Goal: Browse casually

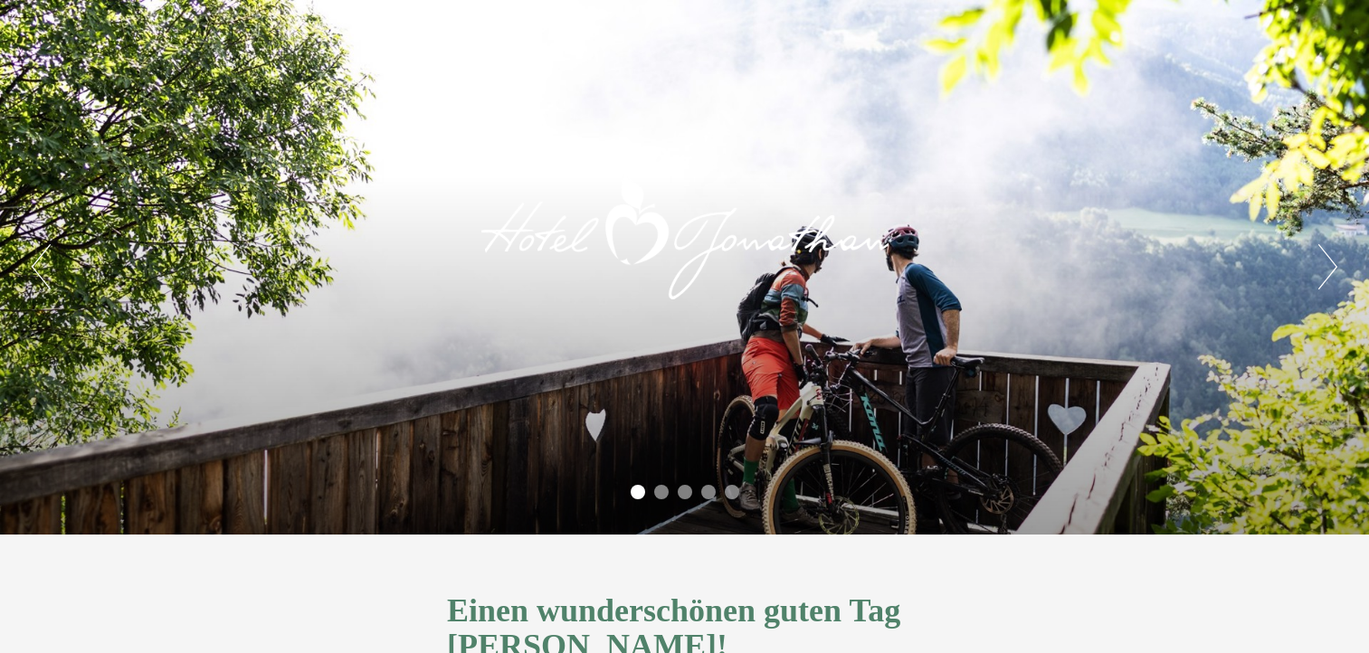
scroll to position [586, 0]
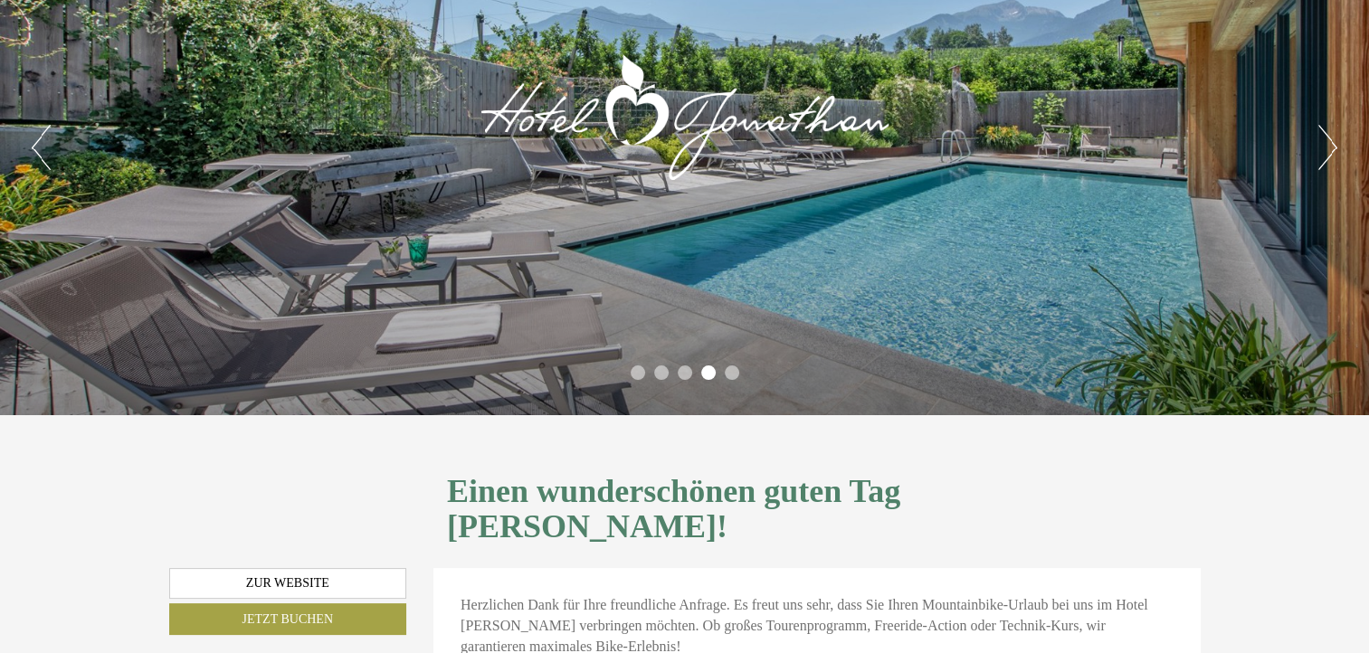
scroll to position [0, 0]
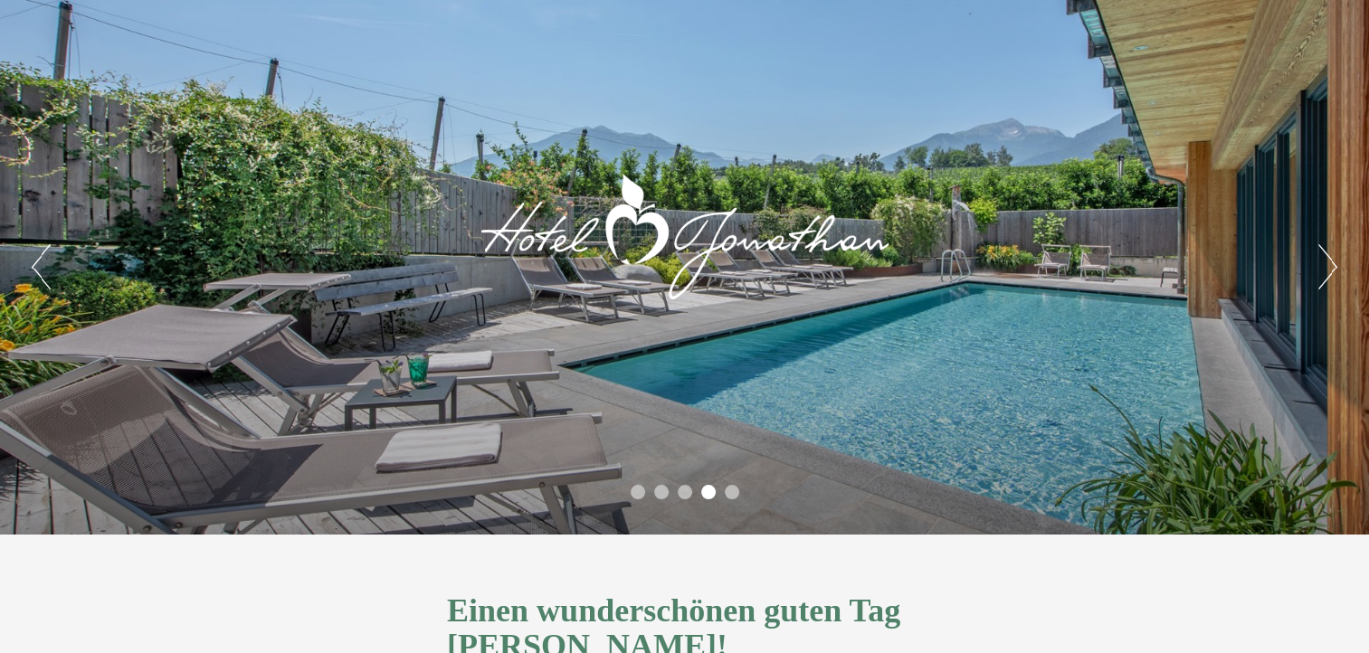
click at [1328, 261] on button "Next" at bounding box center [1327, 266] width 19 height 45
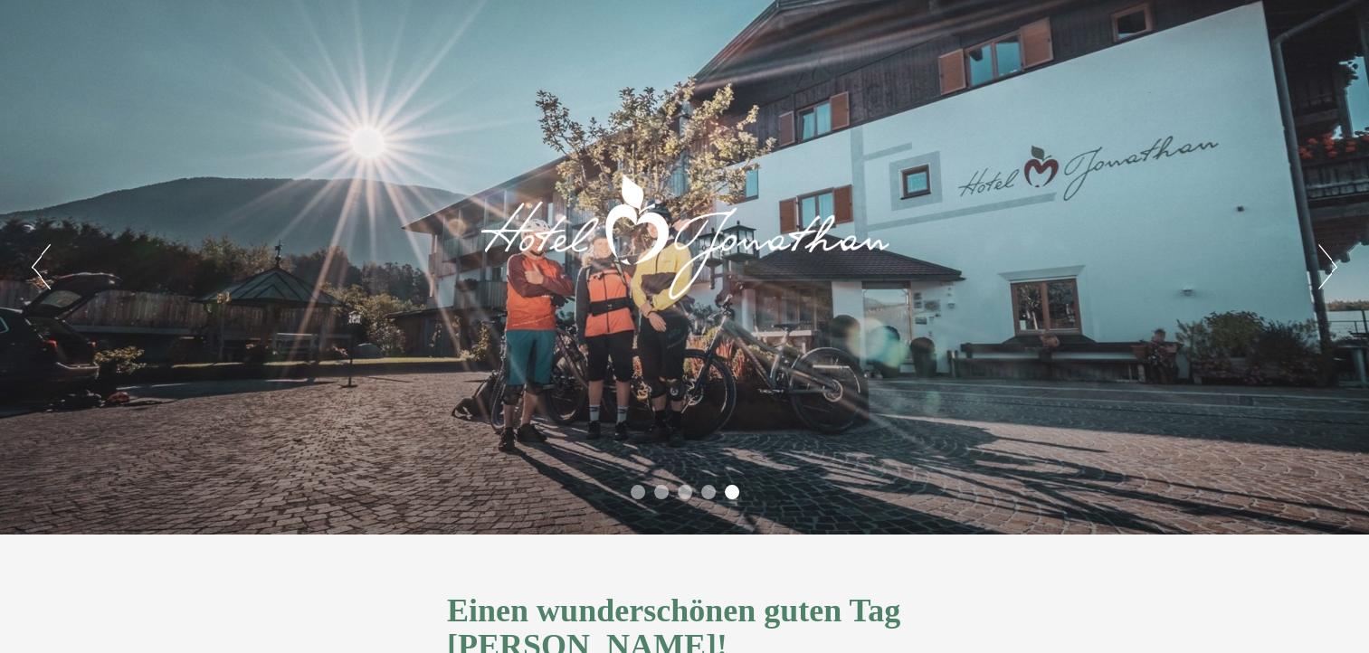
click at [1328, 254] on button "Next" at bounding box center [1327, 266] width 19 height 45
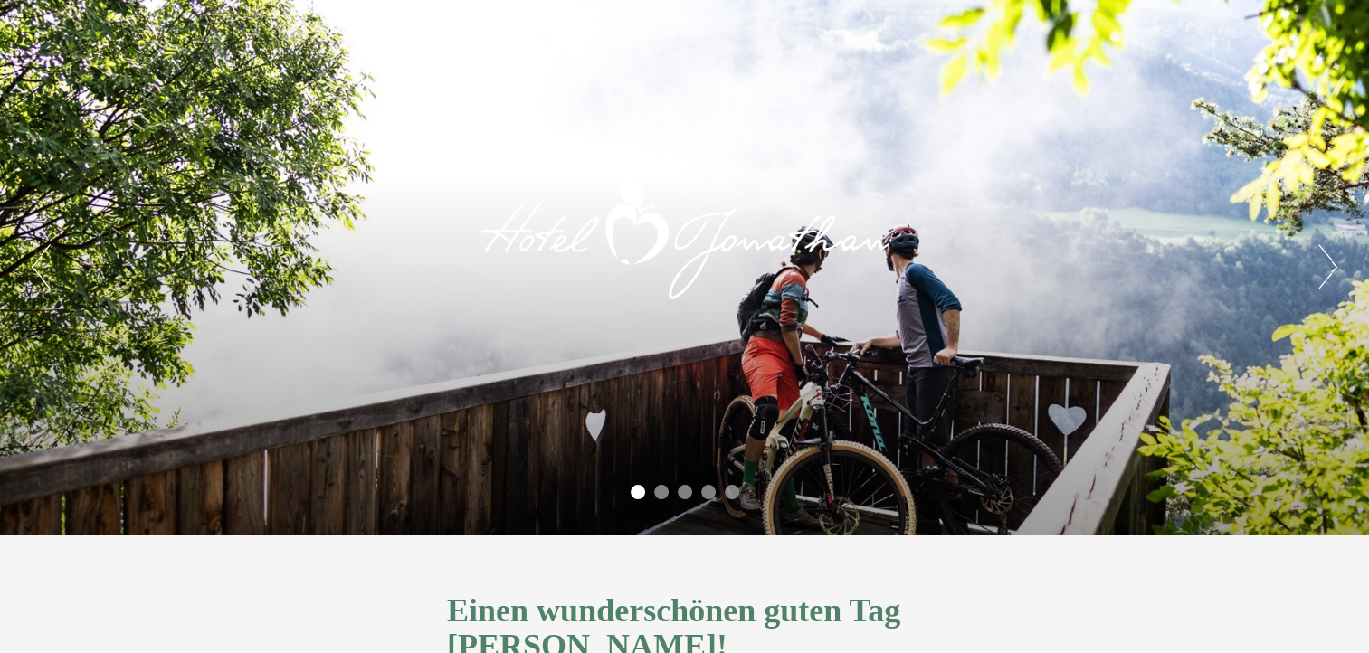
click at [1324, 254] on button "Next" at bounding box center [1327, 266] width 19 height 45
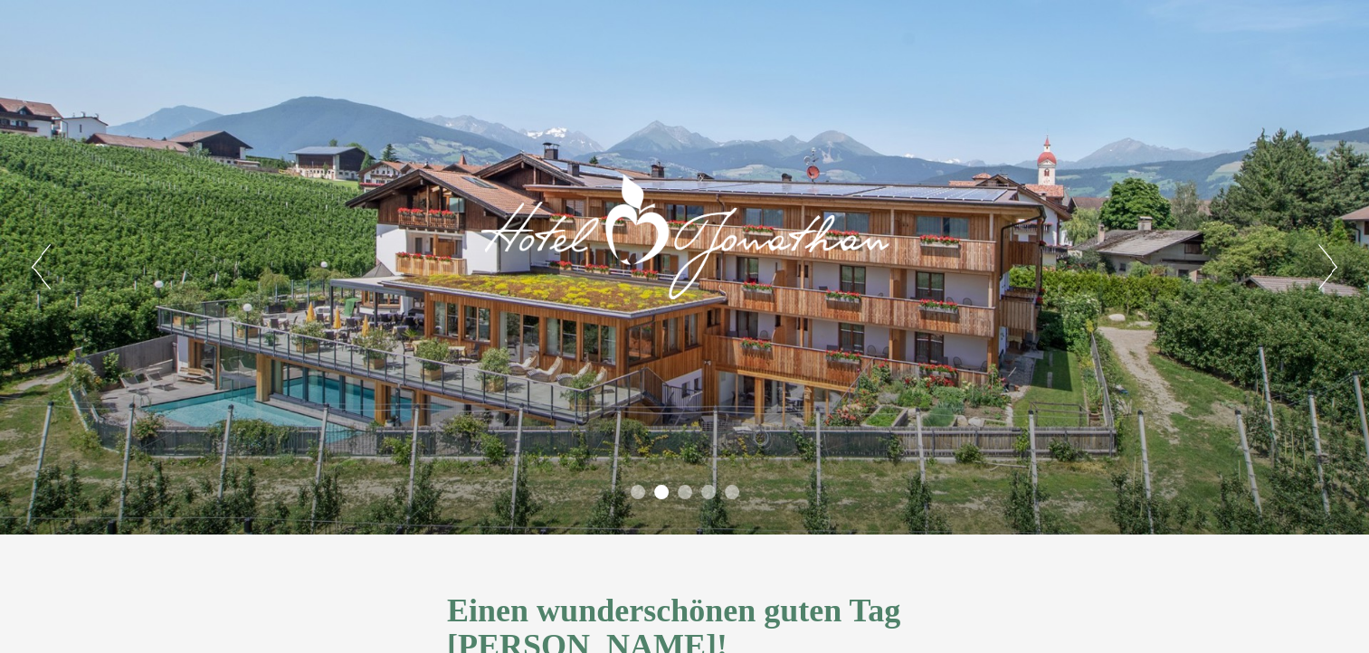
click at [1324, 266] on button "Next" at bounding box center [1327, 266] width 19 height 45
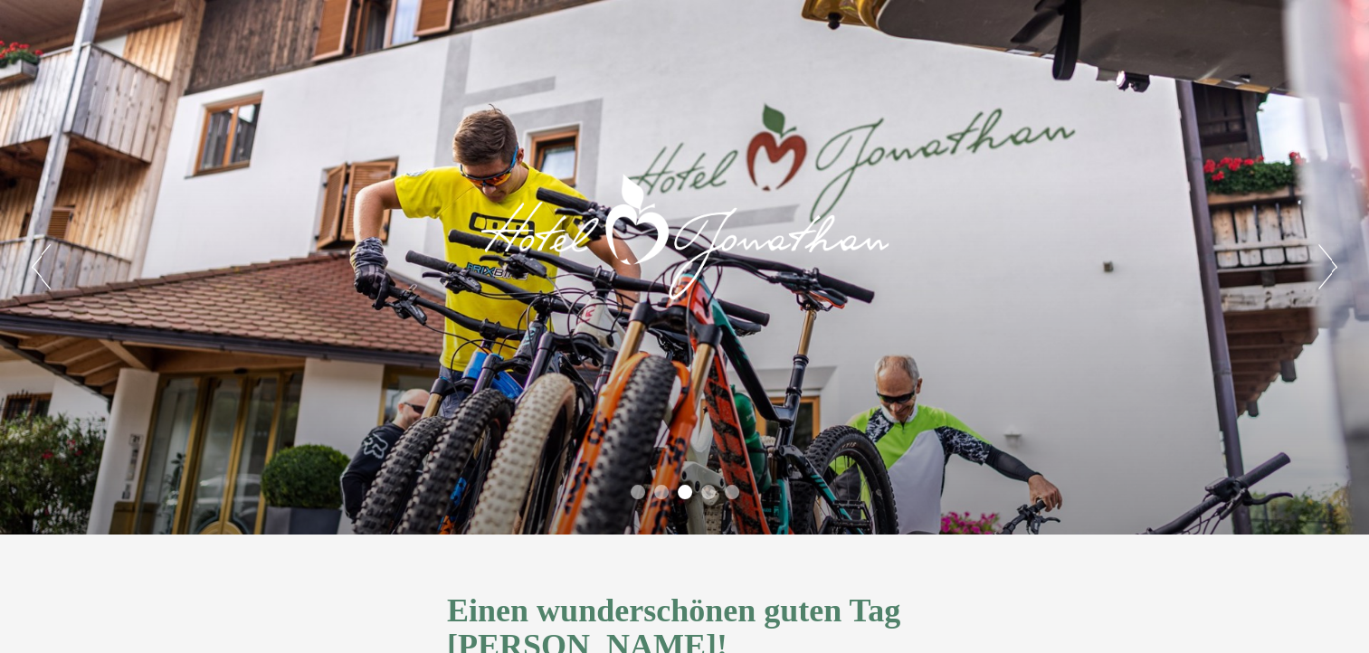
click at [1328, 261] on button "Next" at bounding box center [1327, 266] width 19 height 45
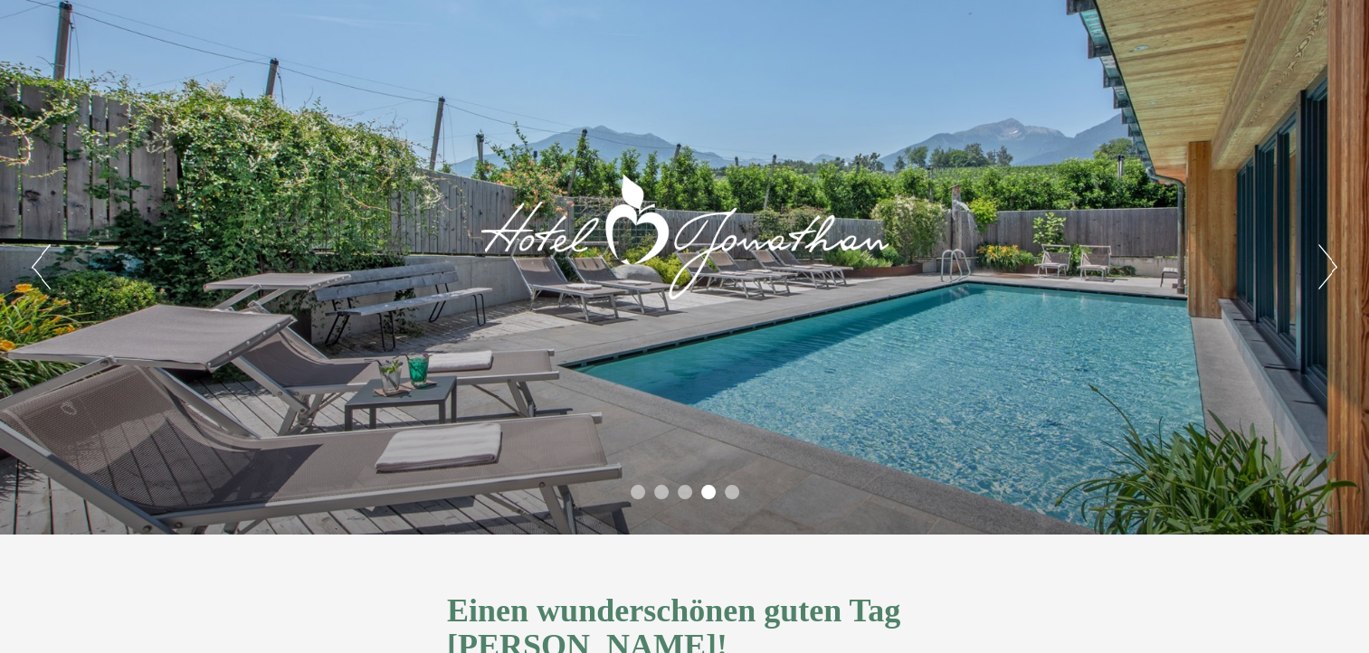
click at [1327, 271] on button "Next" at bounding box center [1327, 266] width 19 height 45
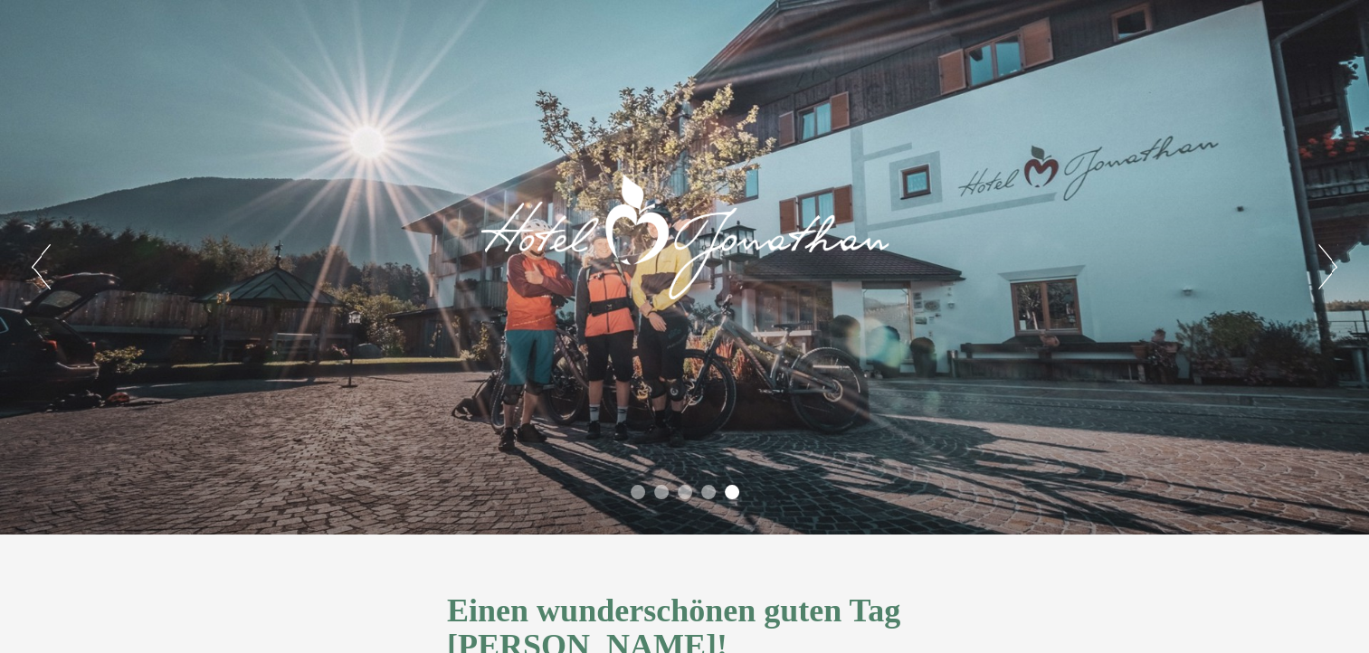
click at [1329, 271] on button "Next" at bounding box center [1327, 266] width 19 height 45
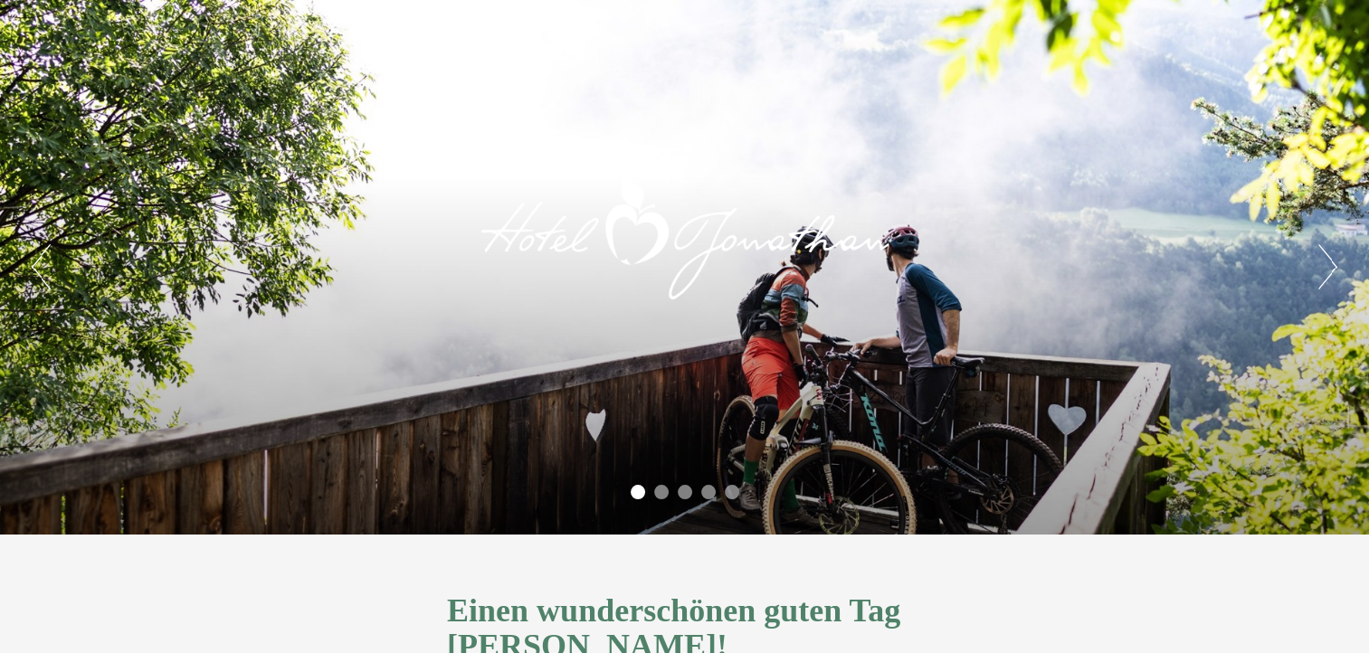
click at [1331, 271] on button "Next" at bounding box center [1327, 266] width 19 height 45
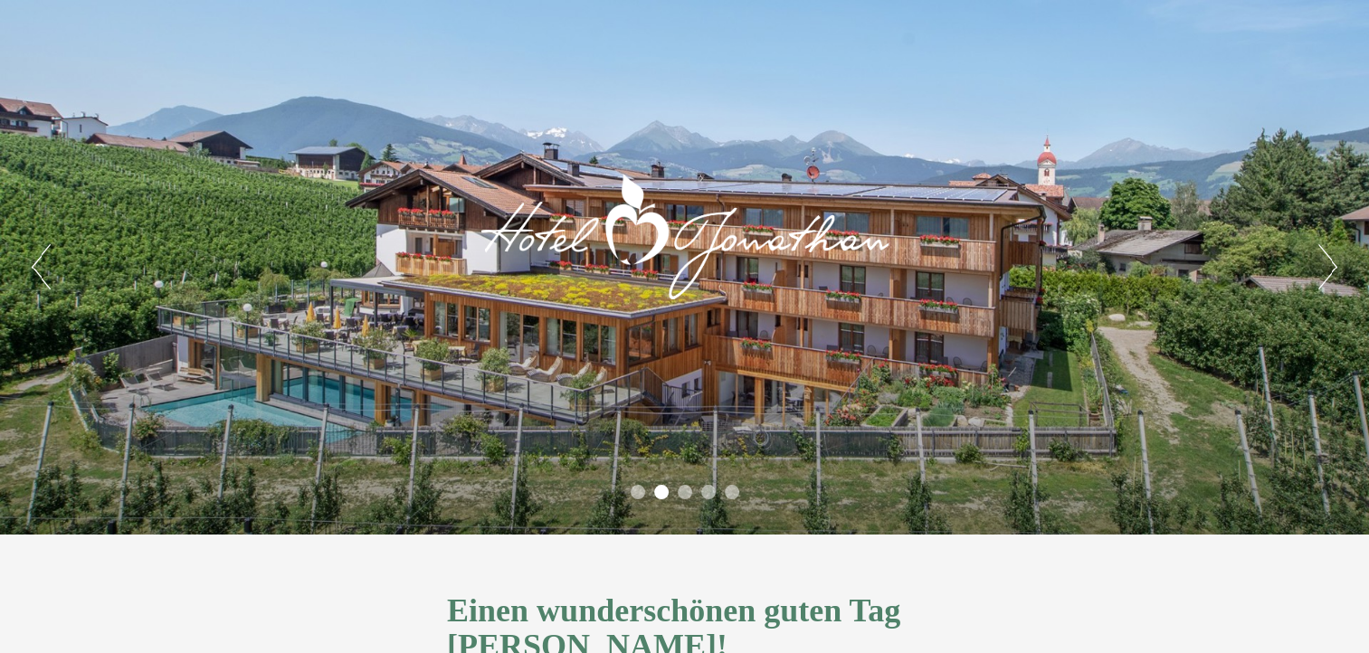
click at [1330, 271] on button "Next" at bounding box center [1327, 266] width 19 height 45
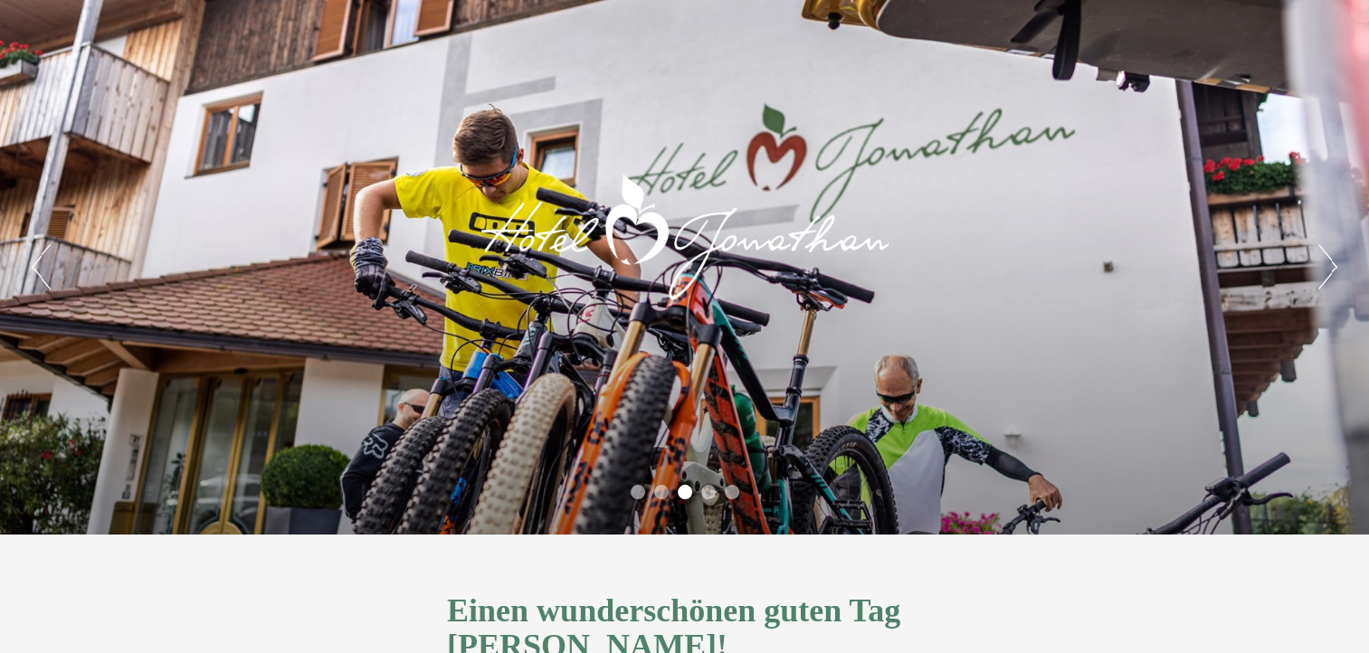
click at [1330, 272] on button "Next" at bounding box center [1327, 266] width 19 height 45
